Goal: Find specific fact: Find contact information

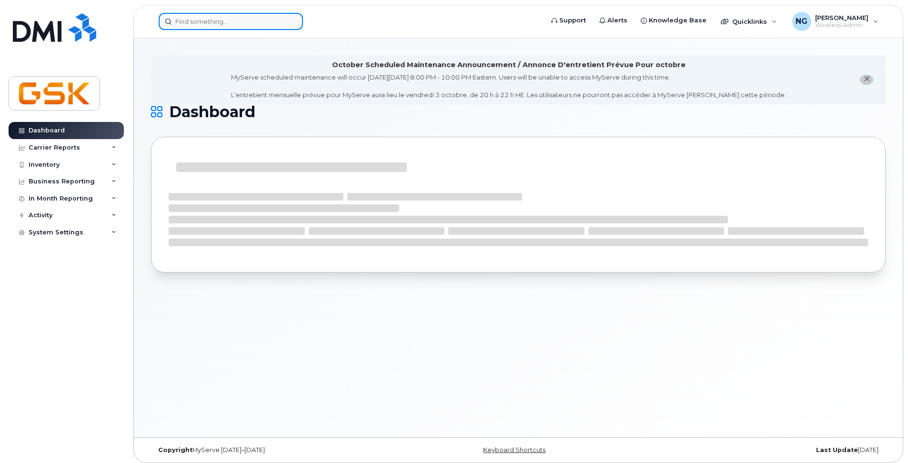
click at [225, 24] on input at bounding box center [231, 21] width 144 height 17
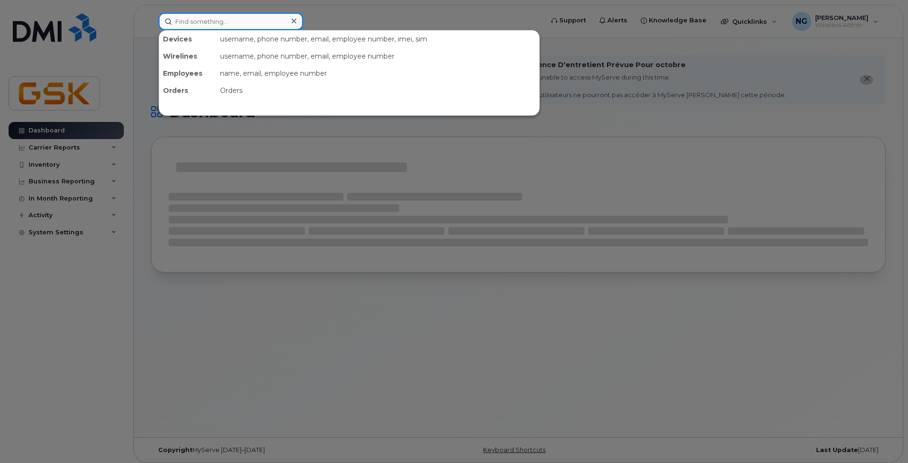
click at [224, 19] on input at bounding box center [231, 21] width 144 height 17
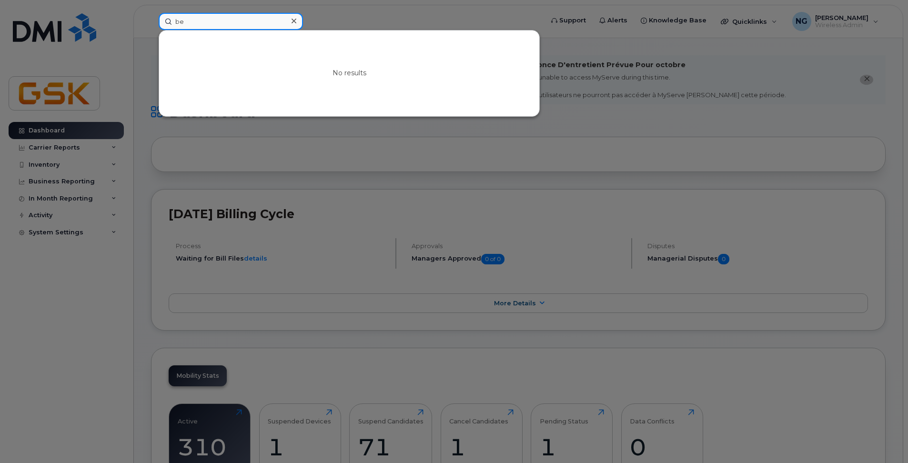
type input "b"
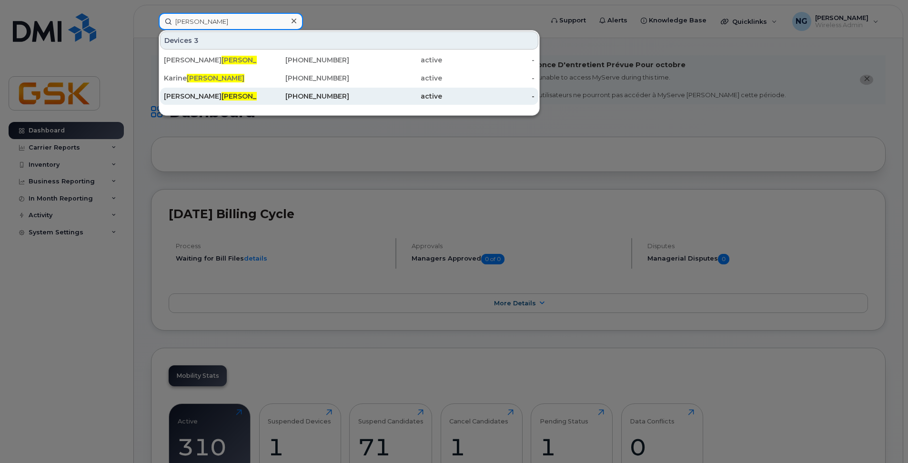
type input "bédard"
click at [228, 97] on span "Bédard" at bounding box center [250, 96] width 58 height 9
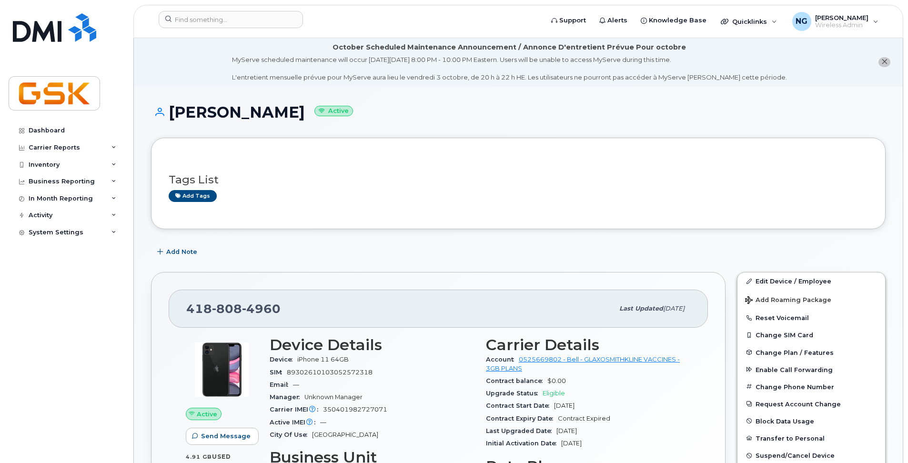
scroll to position [48, 0]
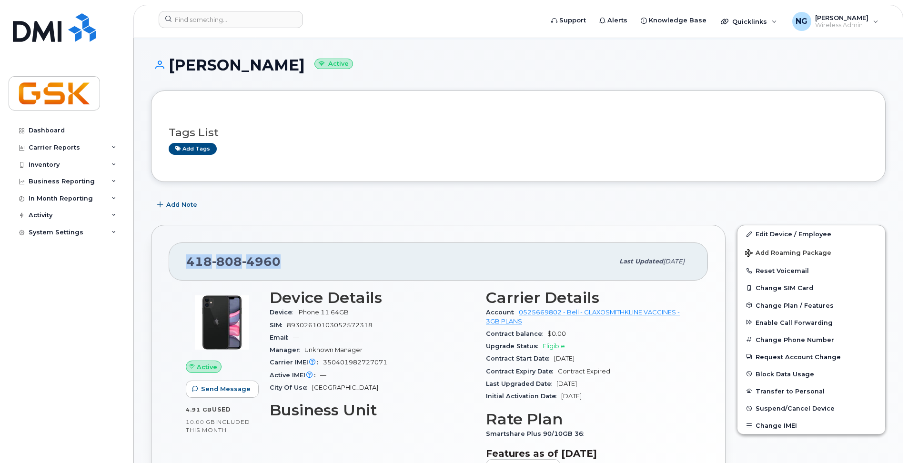
drag, startPoint x: 288, startPoint y: 262, endPoint x: 183, endPoint y: 262, distance: 104.8
click at [183, 262] on div "418 808 4960 Last updated Oct 01, 2025" at bounding box center [438, 261] width 539 height 38
copy span "418 808 4960"
click at [329, 206] on div "Add Note" at bounding box center [518, 204] width 734 height 17
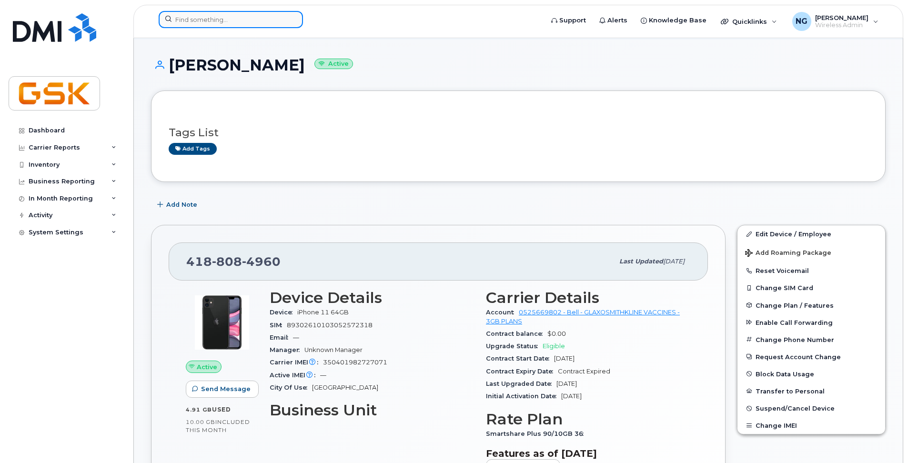
click at [189, 13] on input at bounding box center [231, 19] width 144 height 17
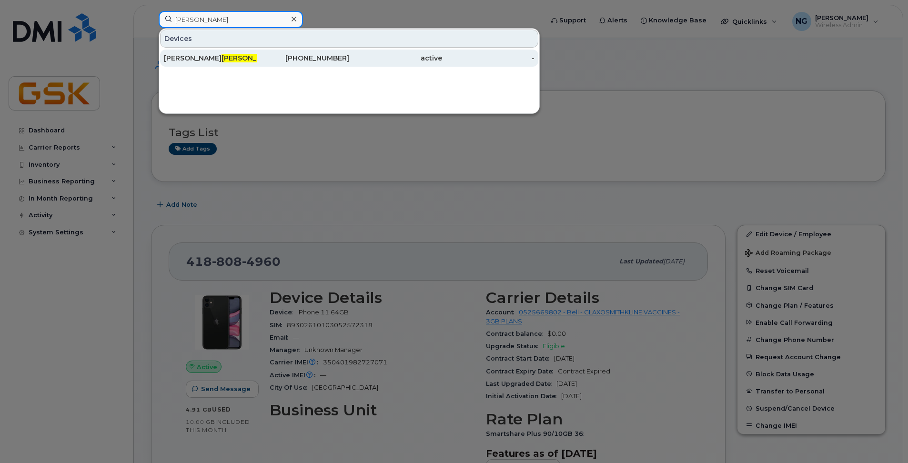
type input "thérien"
click at [236, 53] on div "Marie ève Thérien" at bounding box center [210, 58] width 93 height 17
